Goal: Ask a question

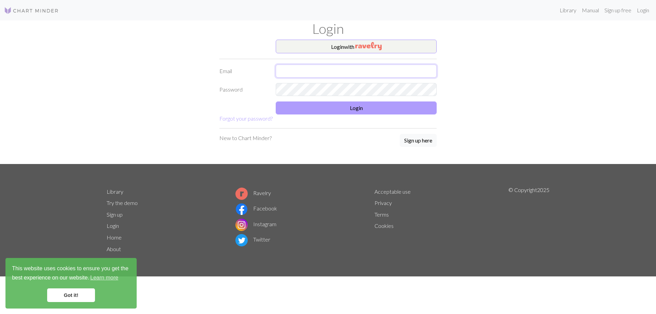
type input "[PERSON_NAME][EMAIL_ADDRESS][DOMAIN_NAME]"
click at [329, 104] on button "Login" at bounding box center [356, 107] width 161 height 13
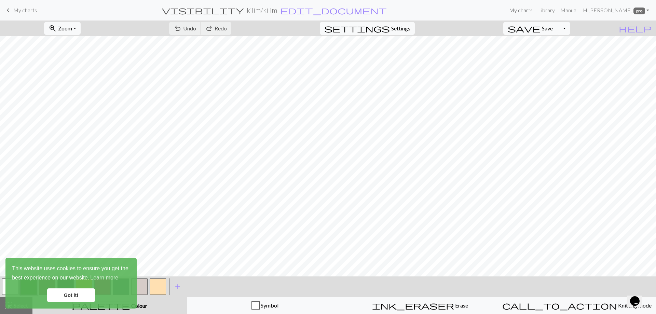
click at [523, 11] on link "My charts" at bounding box center [520, 10] width 29 height 14
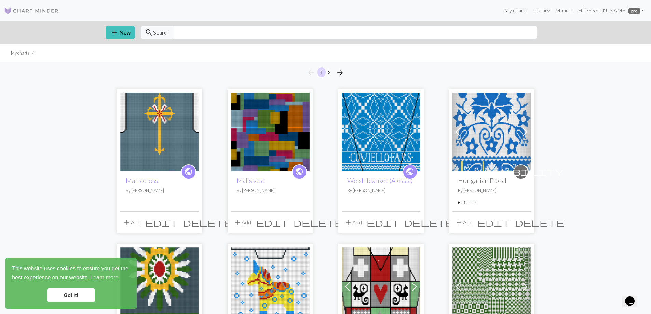
click at [65, 293] on link "Got it!" at bounding box center [71, 295] width 48 height 14
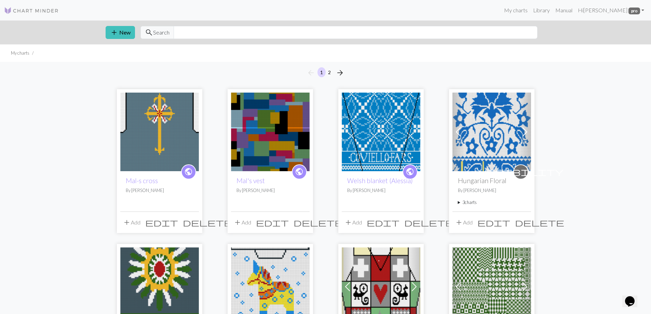
click at [631, 296] on icon "Chat widget" at bounding box center [630, 301] width 10 height 10
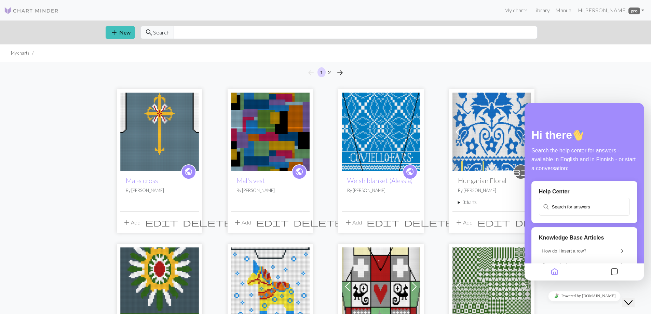
click at [560, 206] on input "text" at bounding box center [583, 206] width 89 height 16
type input "why does my thumbnail not show up_"
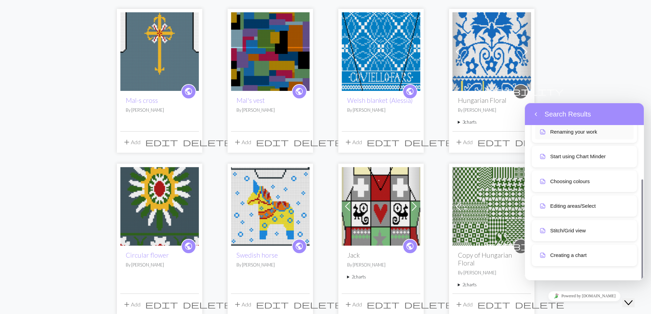
scroll to position [102, 0]
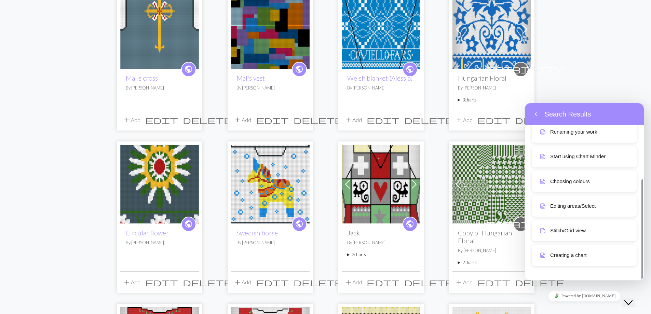
click at [589, 294] on link "Powered by [DOMAIN_NAME]" at bounding box center [584, 296] width 73 height 10
click at [569, 252] on p "Creating a chart" at bounding box center [590, 255] width 80 height 8
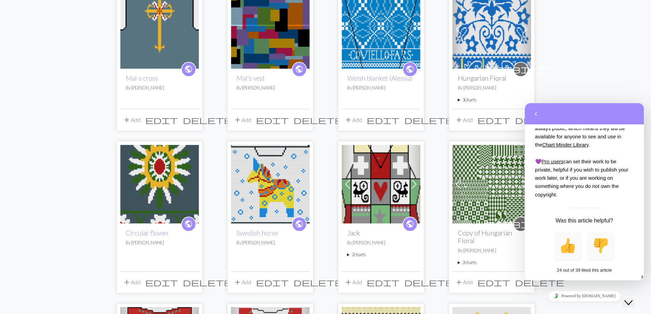
scroll to position [444, 0]
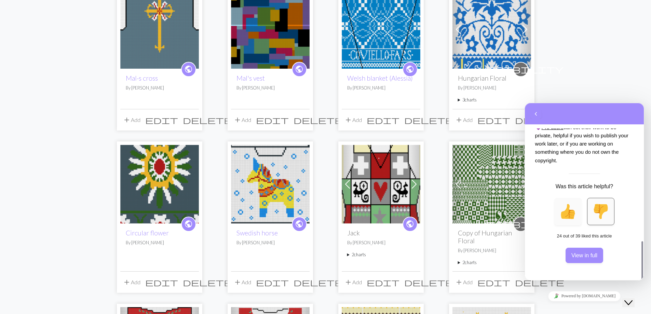
click at [601, 209] on img "Negative" at bounding box center [601, 212] width 16 height 16
click at [582, 250] on button "View in full" at bounding box center [584, 255] width 38 height 15
